Goal: Task Accomplishment & Management: Manage account settings

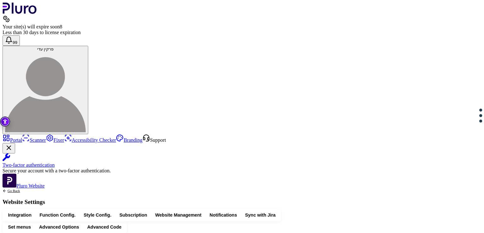
scroll to position [192, 0]
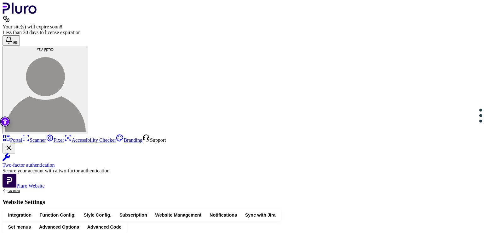
drag, startPoint x: 207, startPoint y: 115, endPoint x: 155, endPoint y: 116, distance: 52.0
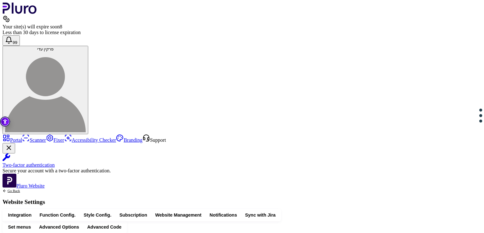
drag, startPoint x: 207, startPoint y: 116, endPoint x: 155, endPoint y: 118, distance: 52.0
drag, startPoint x: 165, startPoint y: 152, endPoint x: 154, endPoint y: 152, distance: 10.7
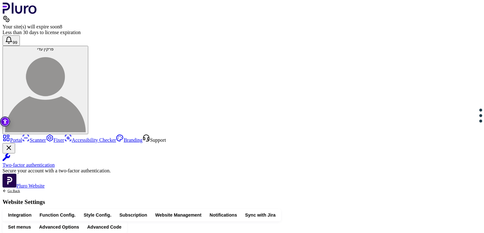
drag, startPoint x: 164, startPoint y: 169, endPoint x: 150, endPoint y: 146, distance: 26.0
copy div "**********"
drag, startPoint x: 149, startPoint y: 146, endPoint x: 155, endPoint y: 177, distance: 32.2
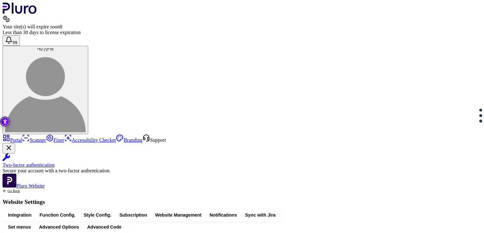
drag, startPoint x: 152, startPoint y: 129, endPoint x: 163, endPoint y: 140, distance: 16.0
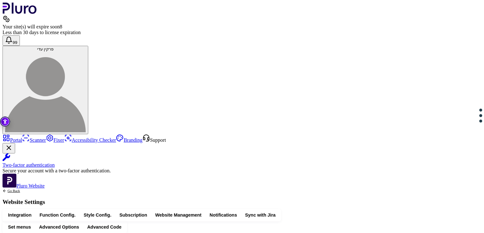
drag, startPoint x: 152, startPoint y: 117, endPoint x: 172, endPoint y: 152, distance: 40.4
copy div "**********"
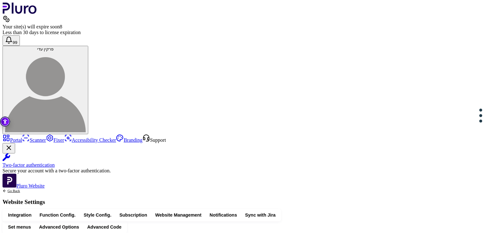
scroll to position [113, 0]
drag, startPoint x: 151, startPoint y: 160, endPoint x: 179, endPoint y: 187, distance: 38.3
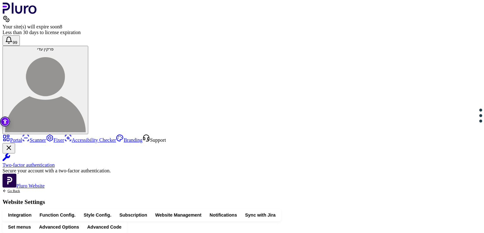
drag, startPoint x: 175, startPoint y: 119, endPoint x: 150, endPoint y: 119, distance: 24.6
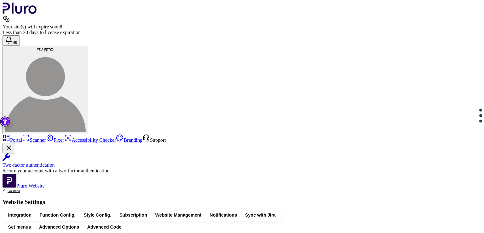
drag, startPoint x: 158, startPoint y: 98, endPoint x: 165, endPoint y: 126, distance: 28.8
drag, startPoint x: 179, startPoint y: 108, endPoint x: 155, endPoint y: 111, distance: 24.1
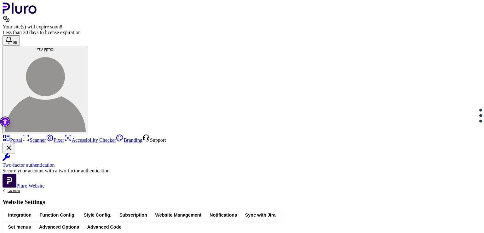
scroll to position [179, 0]
drag, startPoint x: 277, startPoint y: 136, endPoint x: 151, endPoint y: 137, distance: 125.7
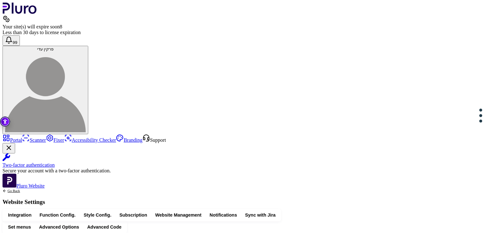
copy div "**********"
drag, startPoint x: 152, startPoint y: 95, endPoint x: 172, endPoint y: 164, distance: 71.6
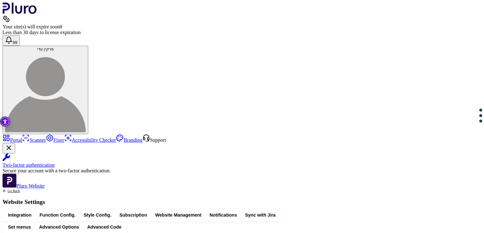
copy div "**********"
drag, startPoint x: 277, startPoint y: 175, endPoint x: 190, endPoint y: 174, distance: 87.0
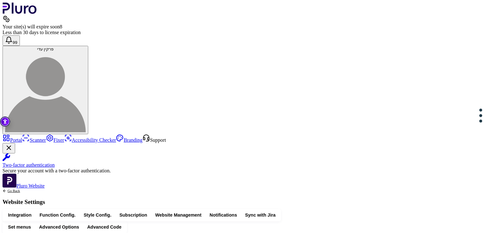
drag, startPoint x: 189, startPoint y: 175, endPoint x: 156, endPoint y: 176, distance: 32.8
drag, startPoint x: 153, startPoint y: 176, endPoint x: 243, endPoint y: 175, distance: 89.8
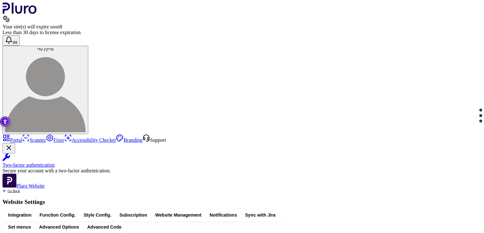
copy div "**********"
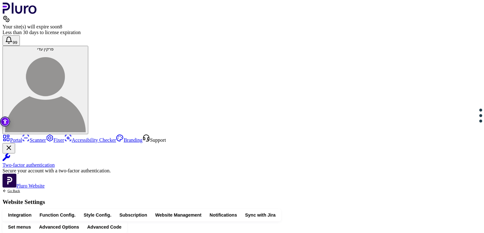
drag, startPoint x: 151, startPoint y: 166, endPoint x: 178, endPoint y: 196, distance: 39.7
drag, startPoint x: 152, startPoint y: 155, endPoint x: 175, endPoint y: 179, distance: 33.7
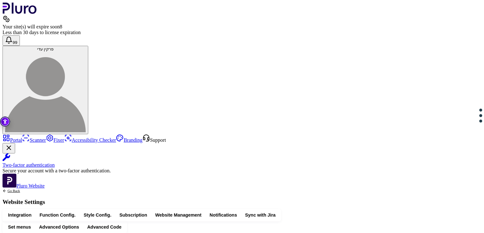
drag, startPoint x: 150, startPoint y: 160, endPoint x: 176, endPoint y: 186, distance: 36.5
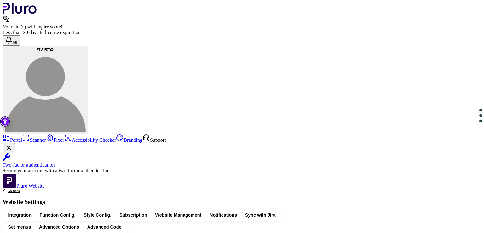
copy div "**********"
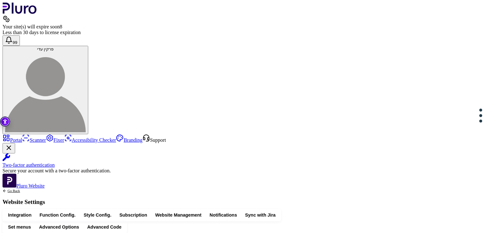
drag, startPoint x: 250, startPoint y: 139, endPoint x: 159, endPoint y: 138, distance: 90.7
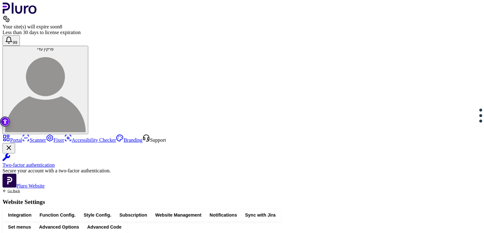
drag, startPoint x: 165, startPoint y: 171, endPoint x: 157, endPoint y: 151, distance: 21.5
drag, startPoint x: 172, startPoint y: 166, endPoint x: 152, endPoint y: 139, distance: 34.0
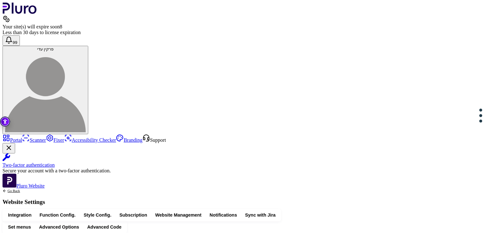
copy div "**********"
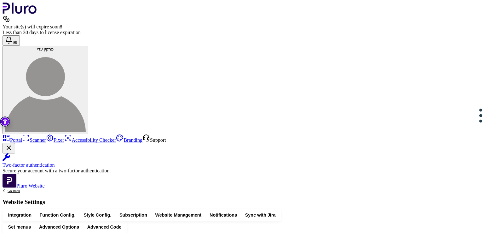
drag, startPoint x: 153, startPoint y: 89, endPoint x: 172, endPoint y: 185, distance: 98.1
copy div "**********"
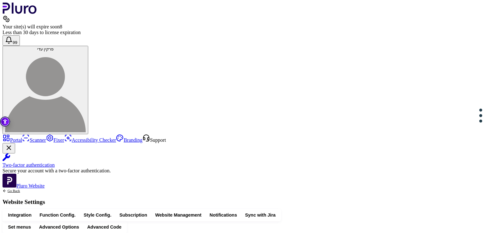
drag, startPoint x: 221, startPoint y: 112, endPoint x: 156, endPoint y: 114, distance: 65.2
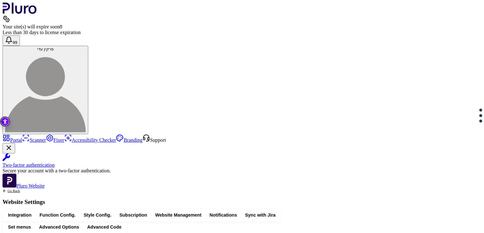
drag, startPoint x: 220, startPoint y: 118, endPoint x: 150, endPoint y: 118, distance: 69.3
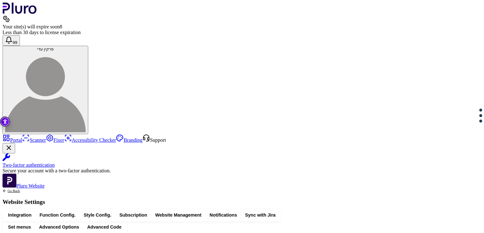
drag, startPoint x: 161, startPoint y: 135, endPoint x: 193, endPoint y: 162, distance: 42.1
drag, startPoint x: 180, startPoint y: 165, endPoint x: 159, endPoint y: 138, distance: 33.7
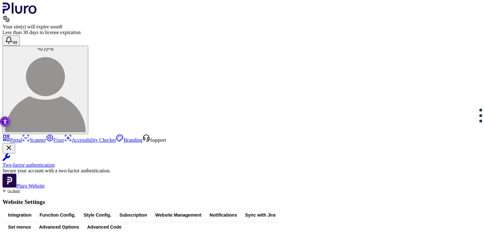
drag, startPoint x: 161, startPoint y: 148, endPoint x: 176, endPoint y: 178, distance: 32.8
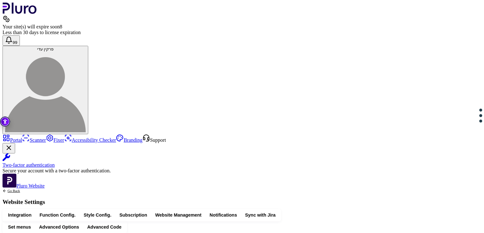
scroll to position [170, 0]
drag, startPoint x: 222, startPoint y: 99, endPoint x: 154, endPoint y: 98, distance: 67.7
